Goal: Navigation & Orientation: Find specific page/section

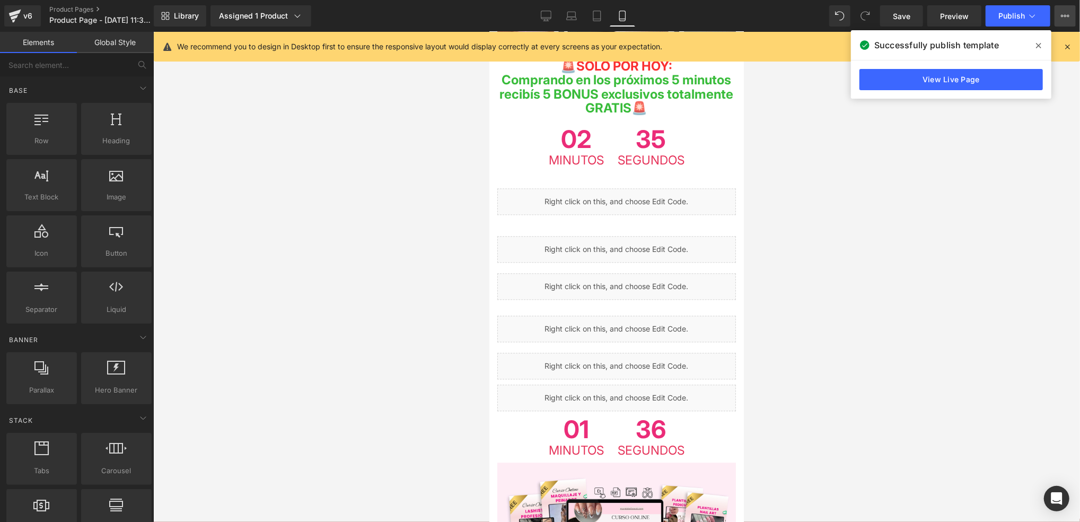
click at [1070, 11] on button "Upgrade Plan View Live Page View with current Template Save Template to Library…" at bounding box center [1064, 15] width 21 height 21
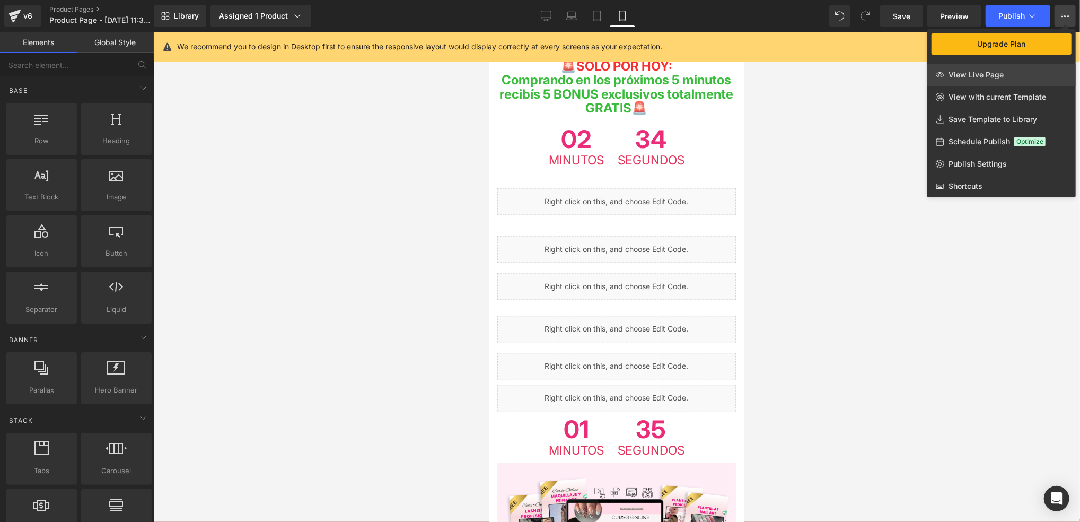
click at [1029, 79] on link "View Live Page" at bounding box center [1001, 75] width 148 height 22
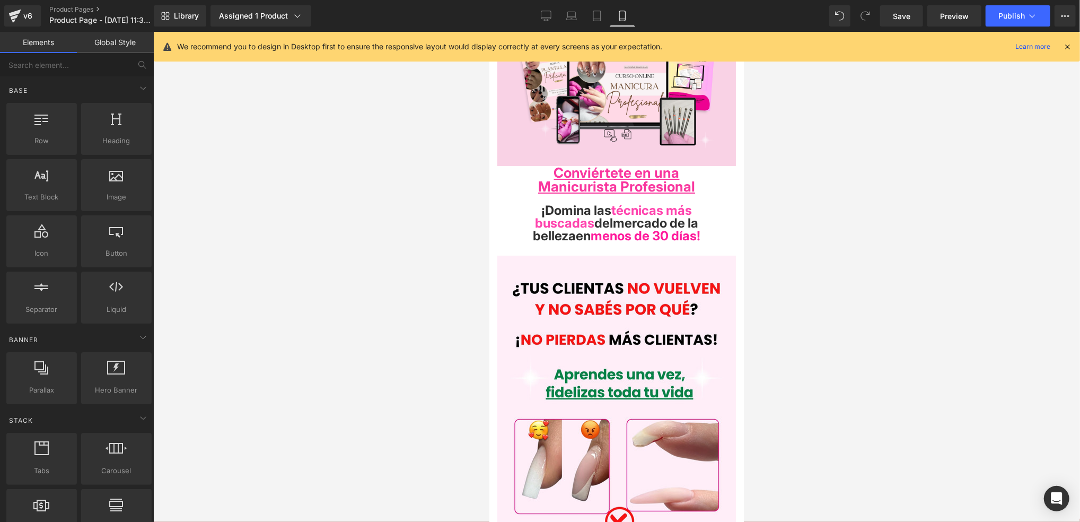
click at [780, 174] on div at bounding box center [616, 277] width 927 height 490
click at [793, 165] on div at bounding box center [616, 277] width 927 height 490
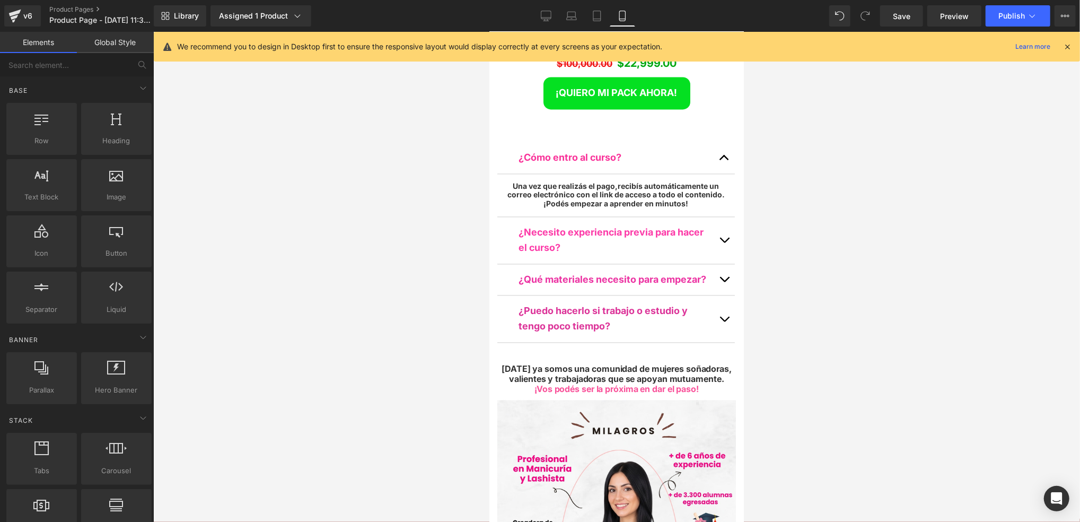
scroll to position [5089, 0]
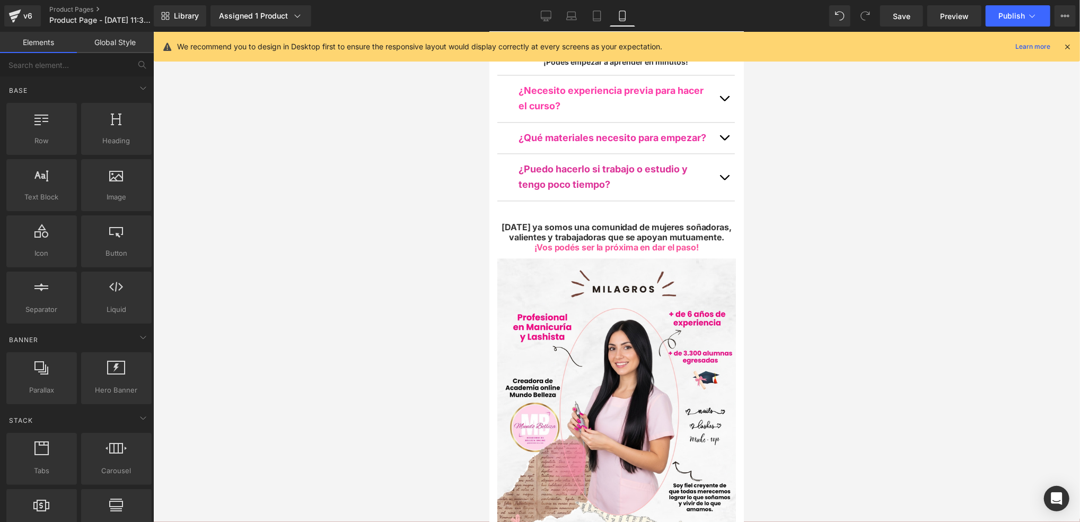
click at [762, 238] on div at bounding box center [616, 277] width 927 height 490
click at [761, 256] on div at bounding box center [616, 277] width 927 height 490
click at [844, 258] on div at bounding box center [616, 277] width 927 height 490
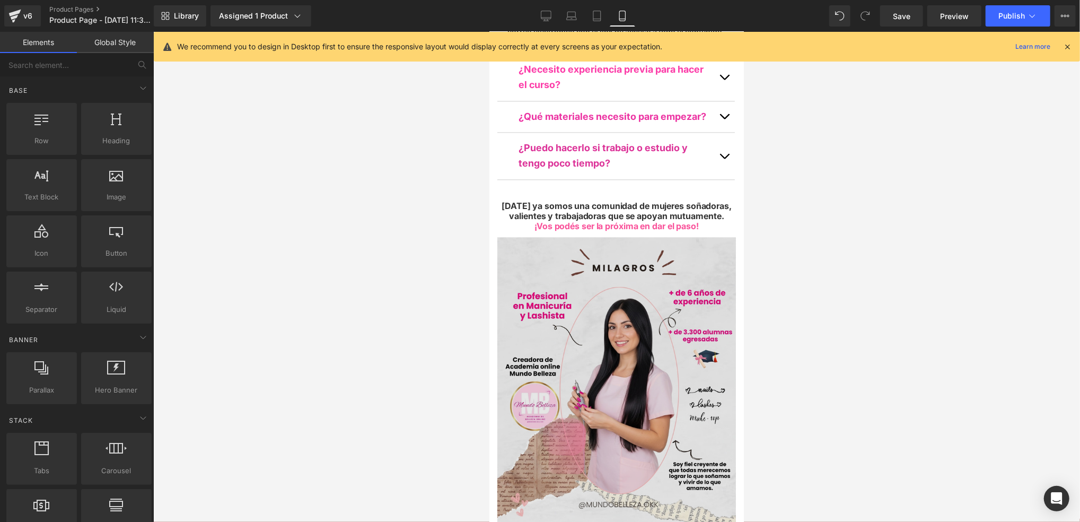
scroll to position [5033, 0]
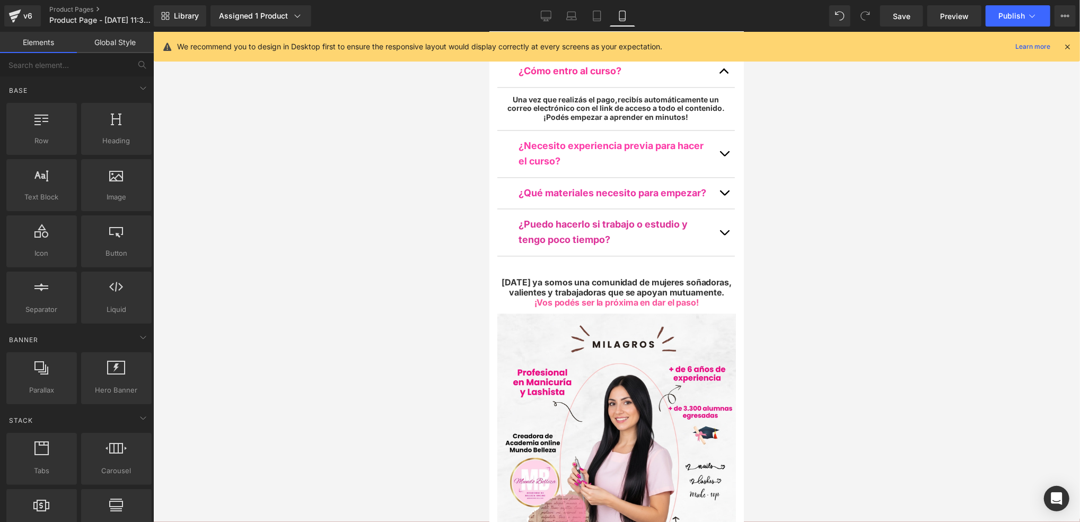
click at [792, 259] on div at bounding box center [616, 277] width 927 height 490
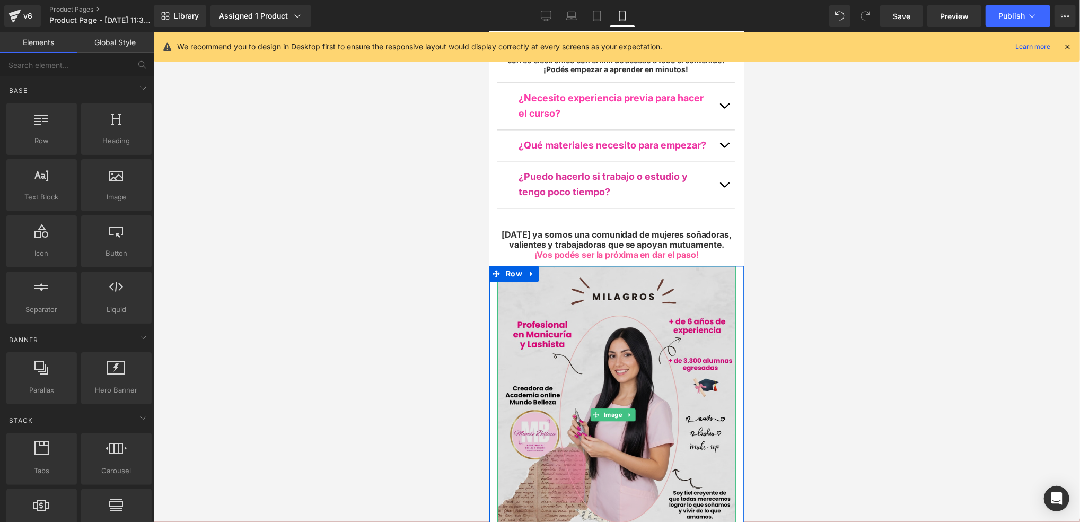
scroll to position [5104, 0]
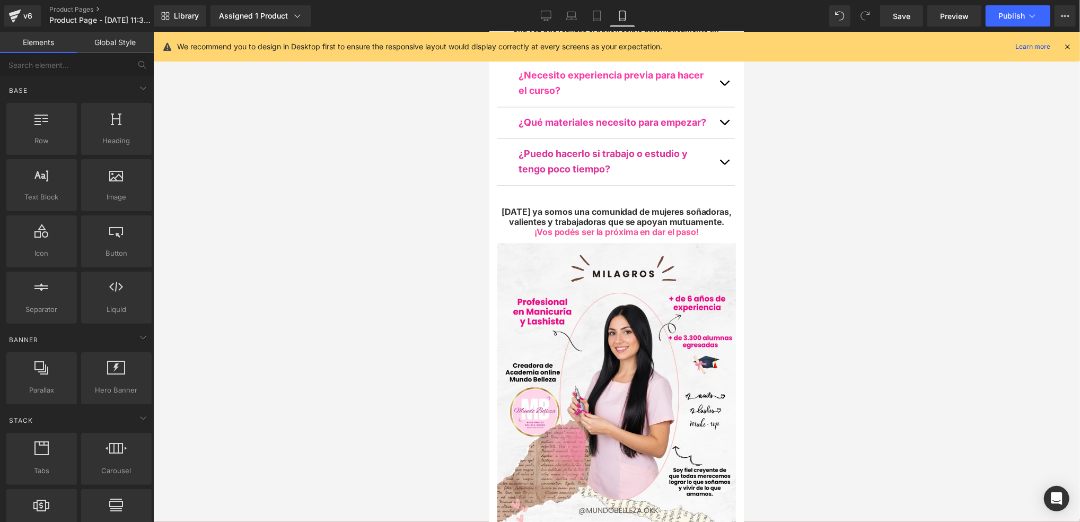
click at [760, 261] on div at bounding box center [616, 277] width 927 height 490
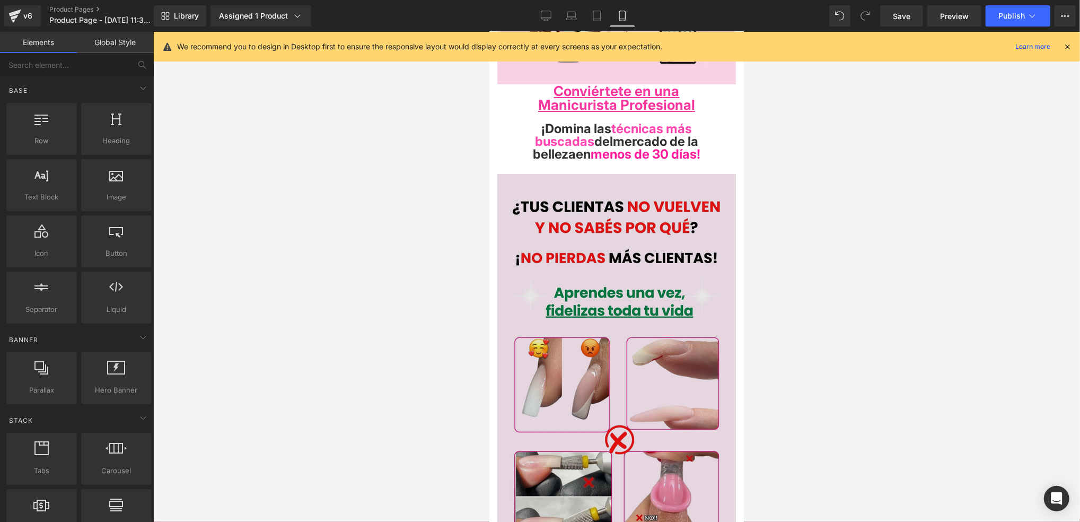
scroll to position [0, 0]
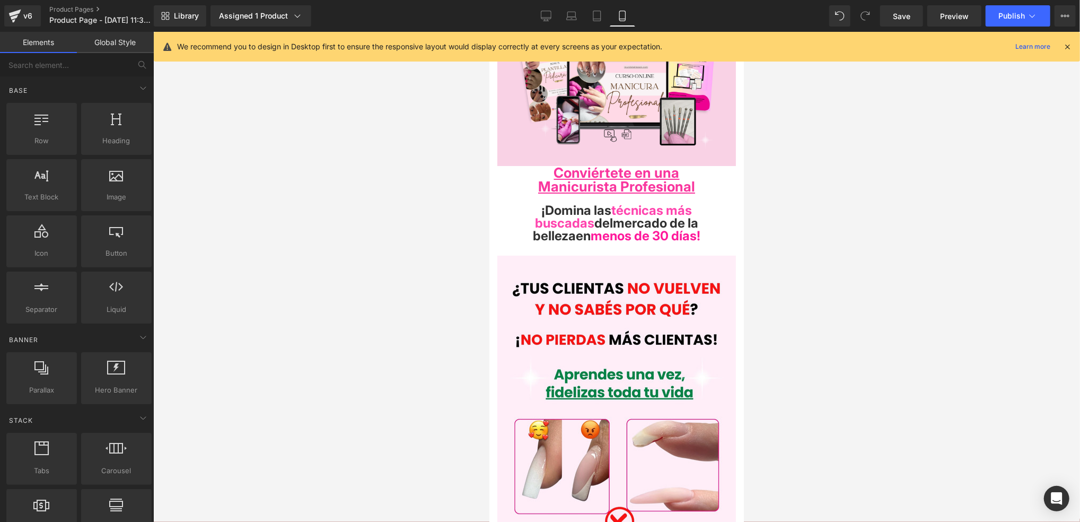
click at [473, 238] on div at bounding box center [616, 277] width 927 height 490
click at [673, 178] on strong "Manicurista Profesional" at bounding box center [615, 186] width 157 height 16
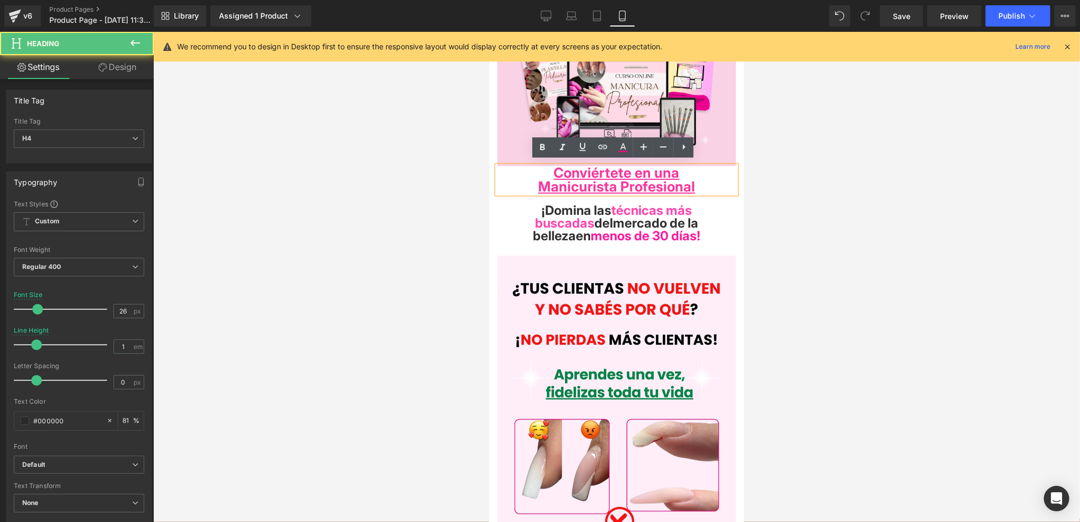
click at [678, 182] on strong "Manicurista Profesional" at bounding box center [615, 186] width 157 height 16
click at [685, 182] on strong "Manicurista Profesional" at bounding box center [615, 186] width 157 height 16
click at [790, 187] on div at bounding box center [616, 277] width 927 height 490
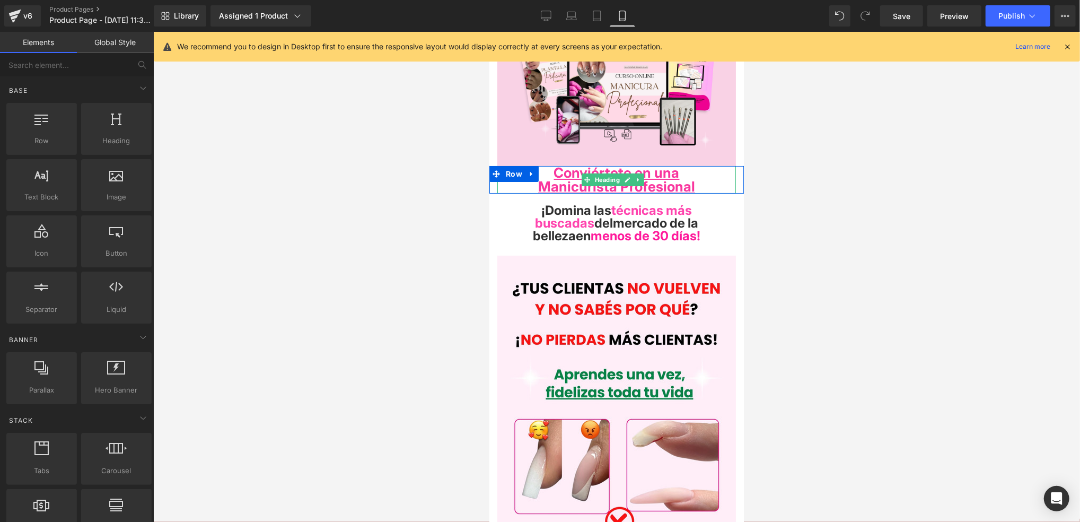
click at [701, 172] on h4 "Conviértete en una" at bounding box center [616, 172] width 239 height 14
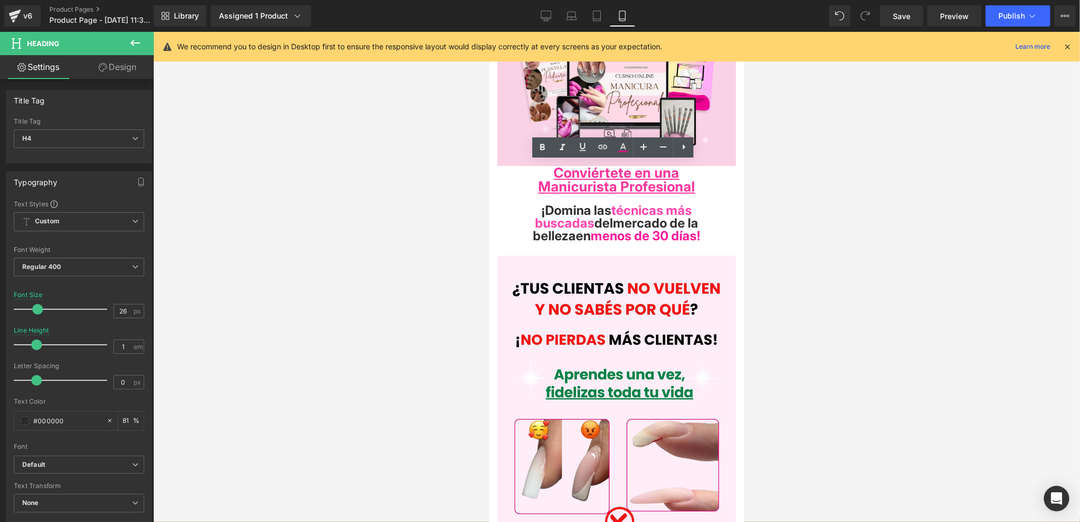
click at [787, 185] on div at bounding box center [616, 277] width 927 height 490
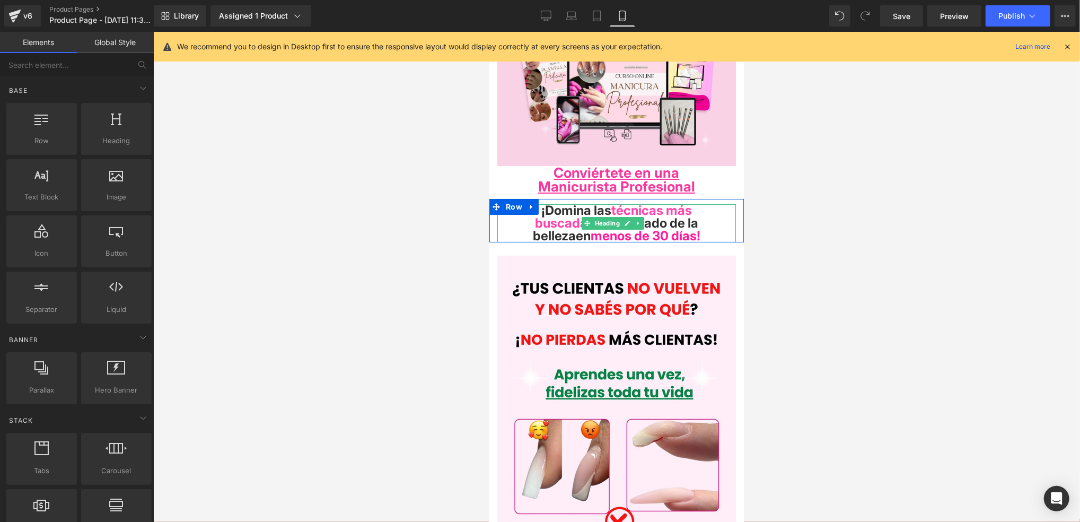
click at [651, 221] on span "mercado de la belleza" at bounding box center [614, 229] width 165 height 28
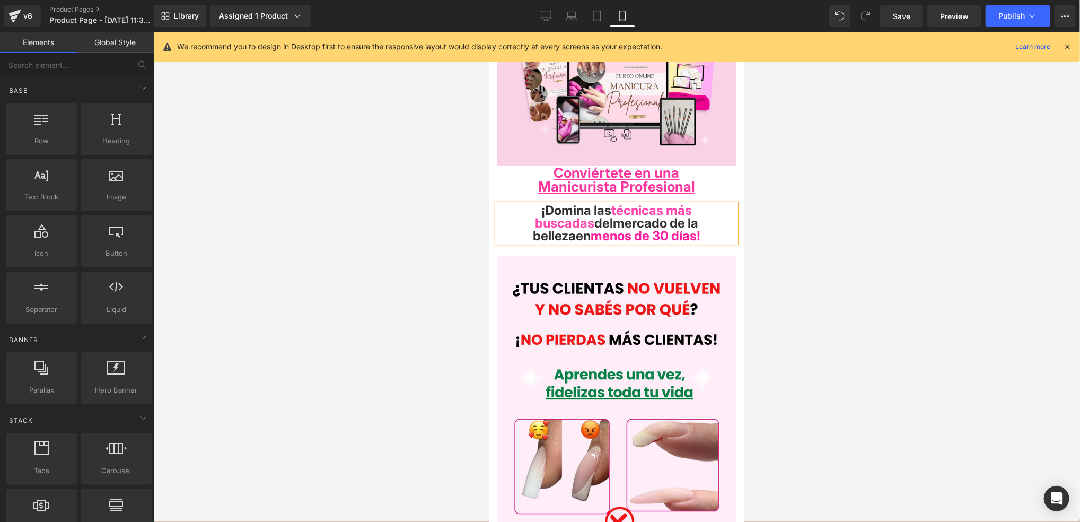
click at [810, 145] on div at bounding box center [616, 277] width 927 height 490
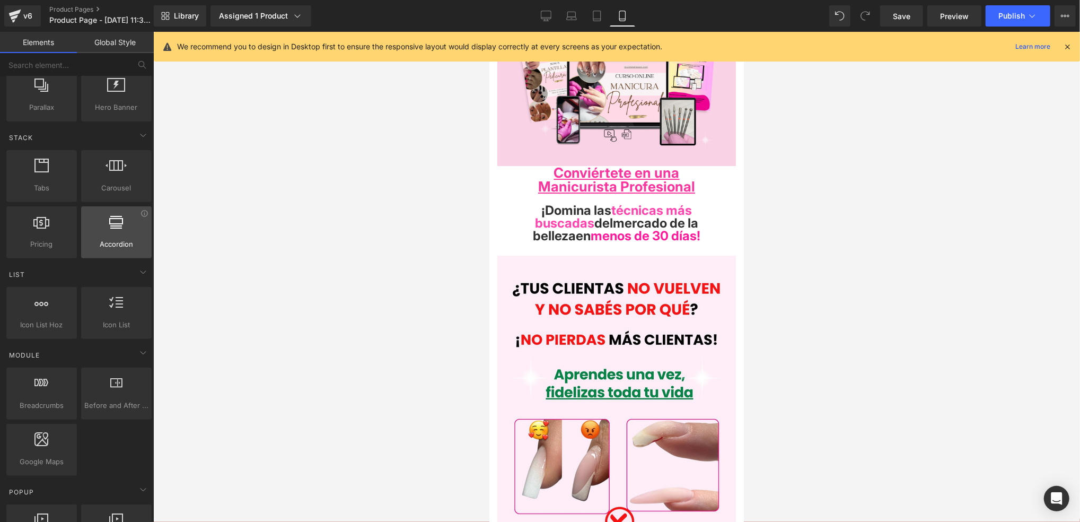
scroll to position [353, 0]
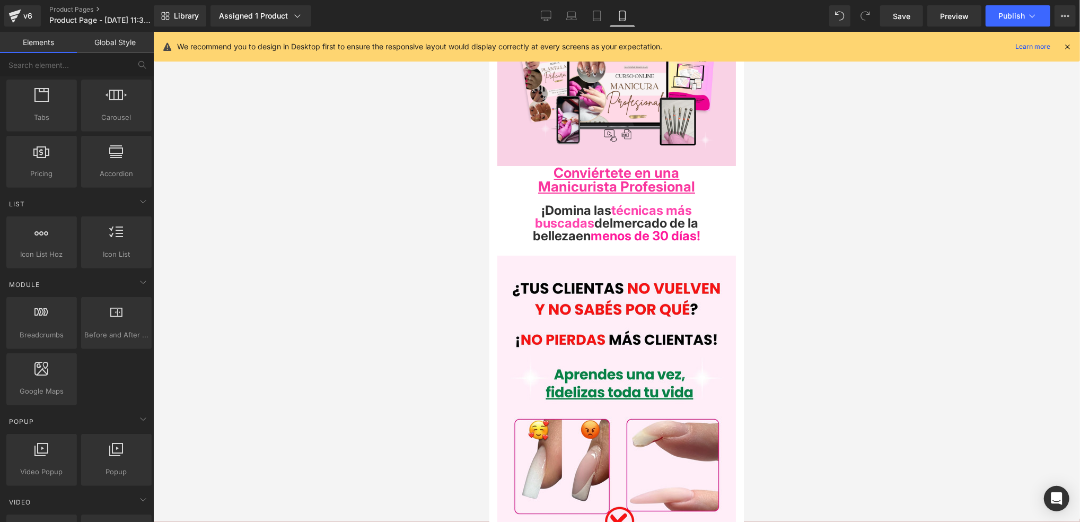
click at [1072, 48] on div "We recommend you to design in Desktop first to ensure the responsive layout wou…" at bounding box center [617, 47] width 926 height 30
click at [1065, 45] on icon at bounding box center [1067, 47] width 10 height 10
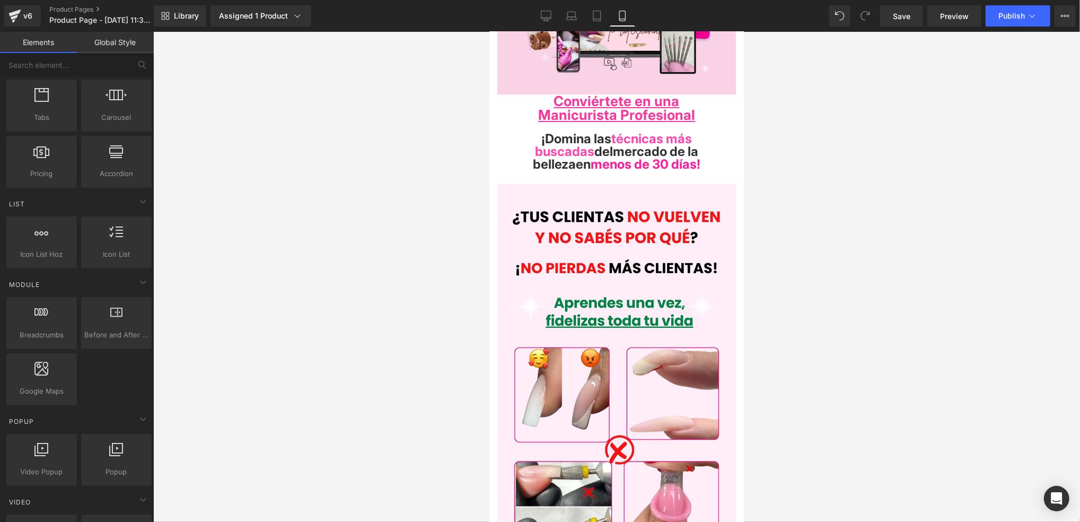
scroll to position [0, 0]
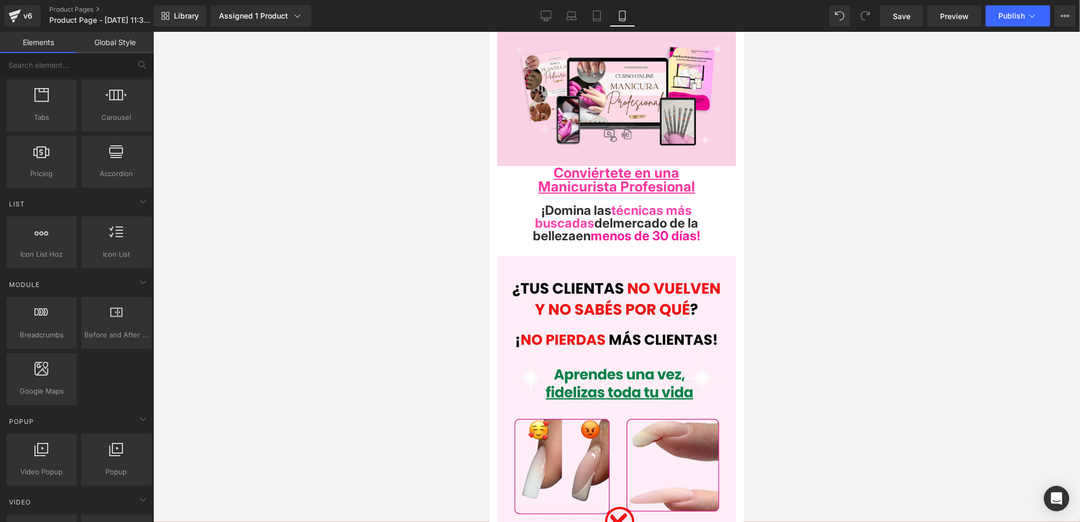
click at [189, 373] on div at bounding box center [616, 277] width 927 height 490
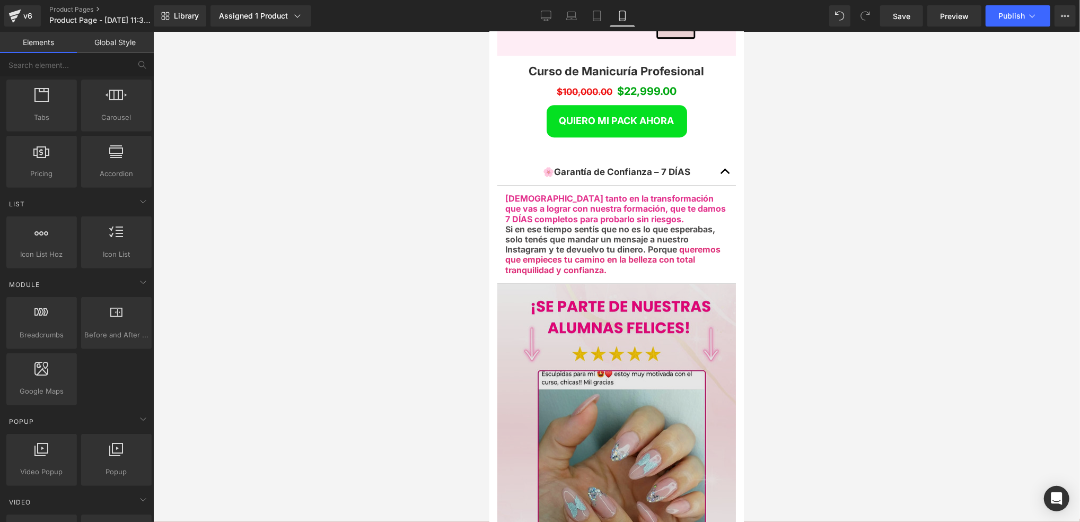
scroll to position [2473, 0]
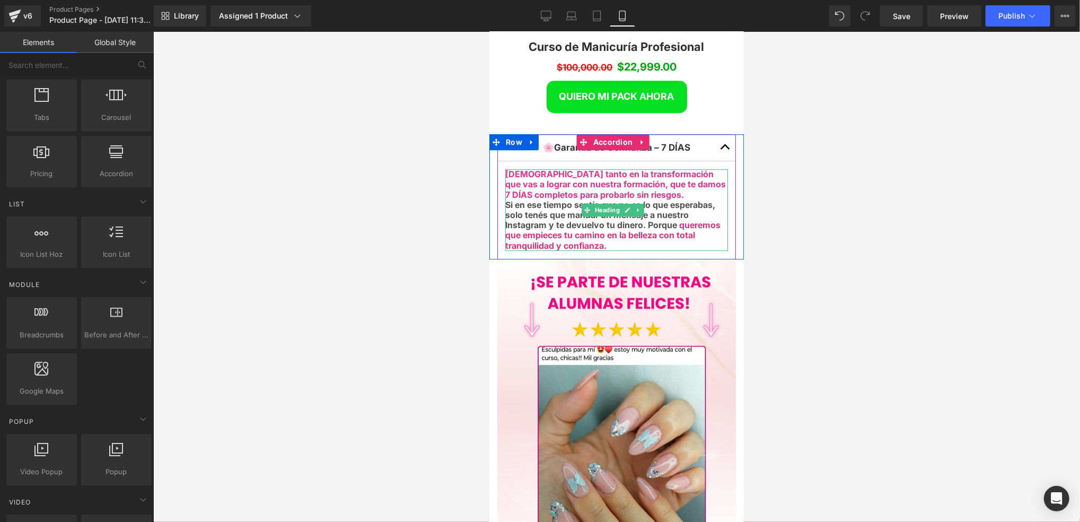
click at [663, 219] on span "queremos que empieces tu camino en la belleza con total tranquilidad y confianz…" at bounding box center [612, 234] width 215 height 31
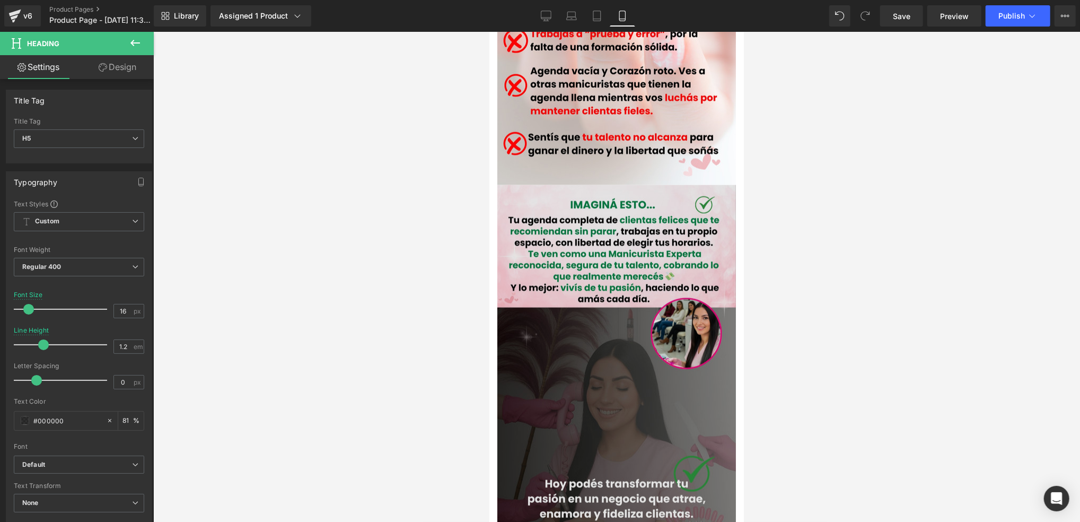
scroll to position [989, 0]
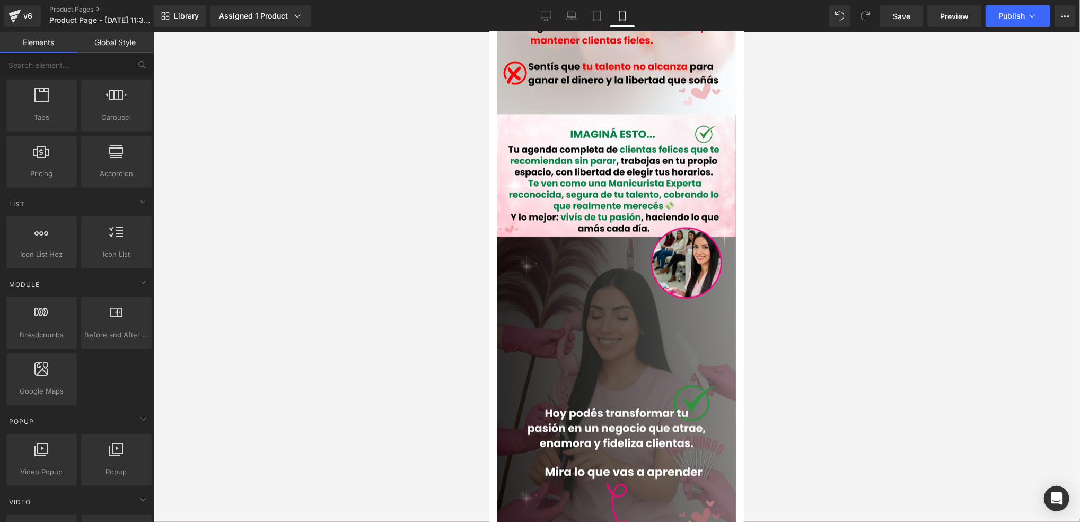
drag, startPoint x: 1232, startPoint y: 181, endPoint x: 738, endPoint y: 153, distance: 494.8
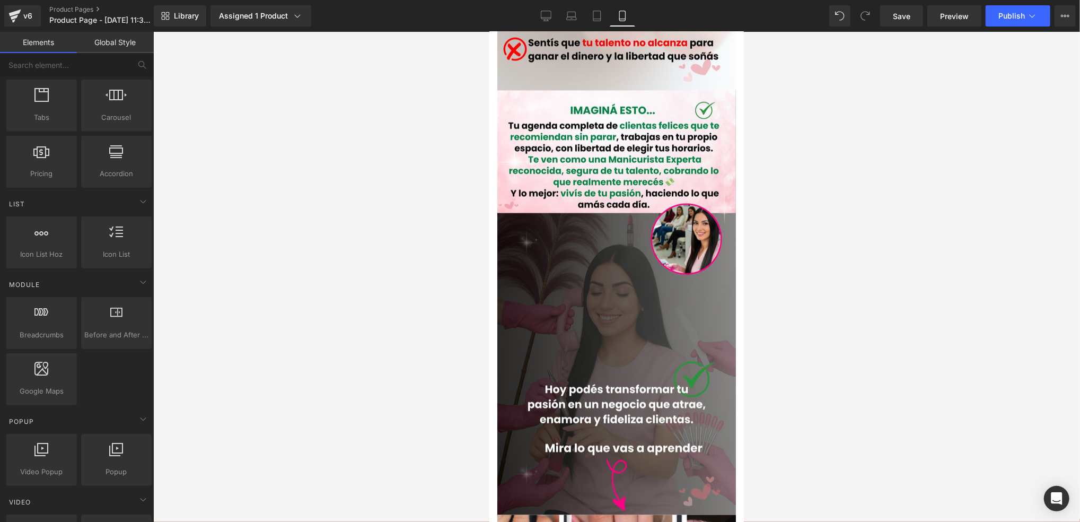
scroll to position [1027, 0]
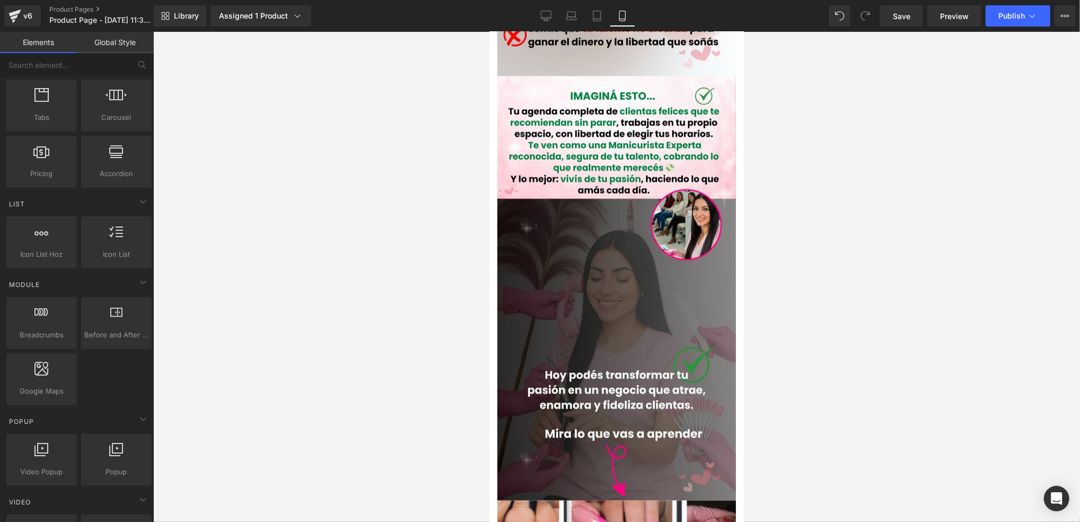
click at [927, 368] on div at bounding box center [616, 277] width 927 height 490
